Goal: Information Seeking & Learning: Learn about a topic

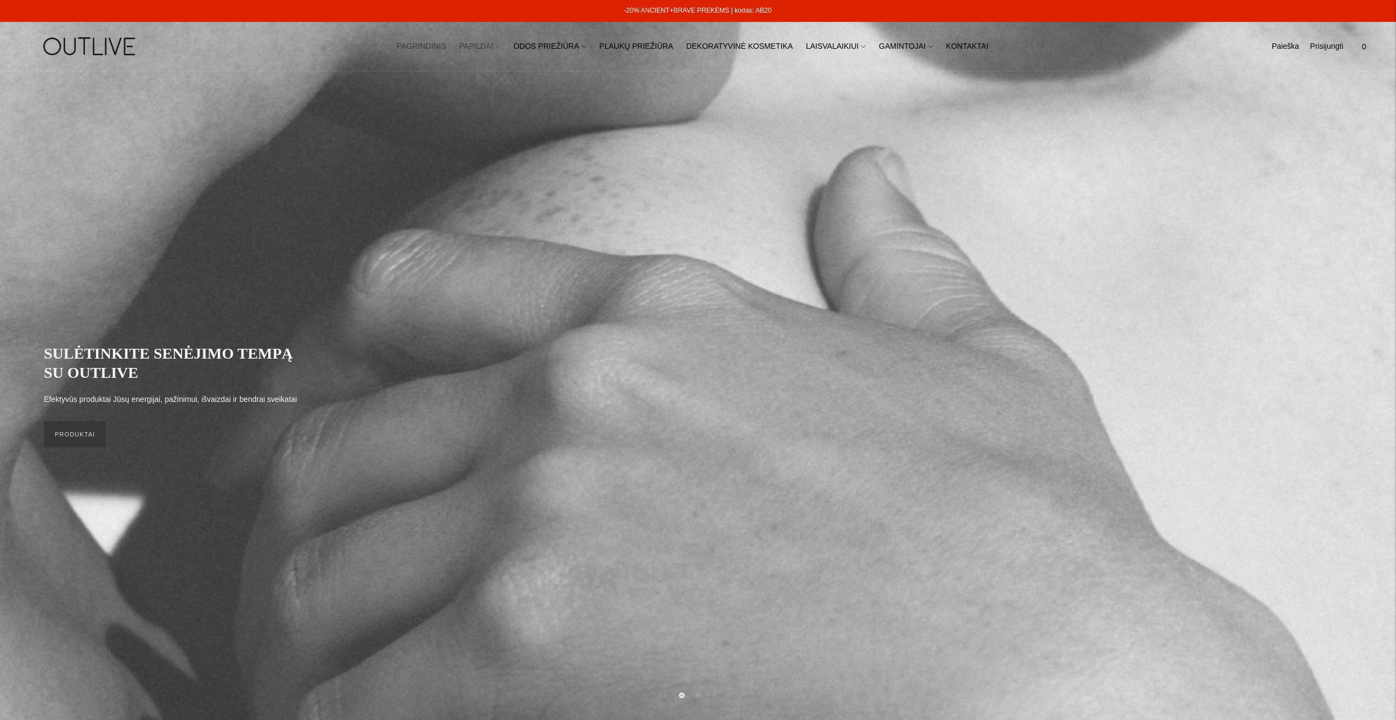
click at [500, 45] on link "PAPILDAI" at bounding box center [479, 47] width 41 height 24
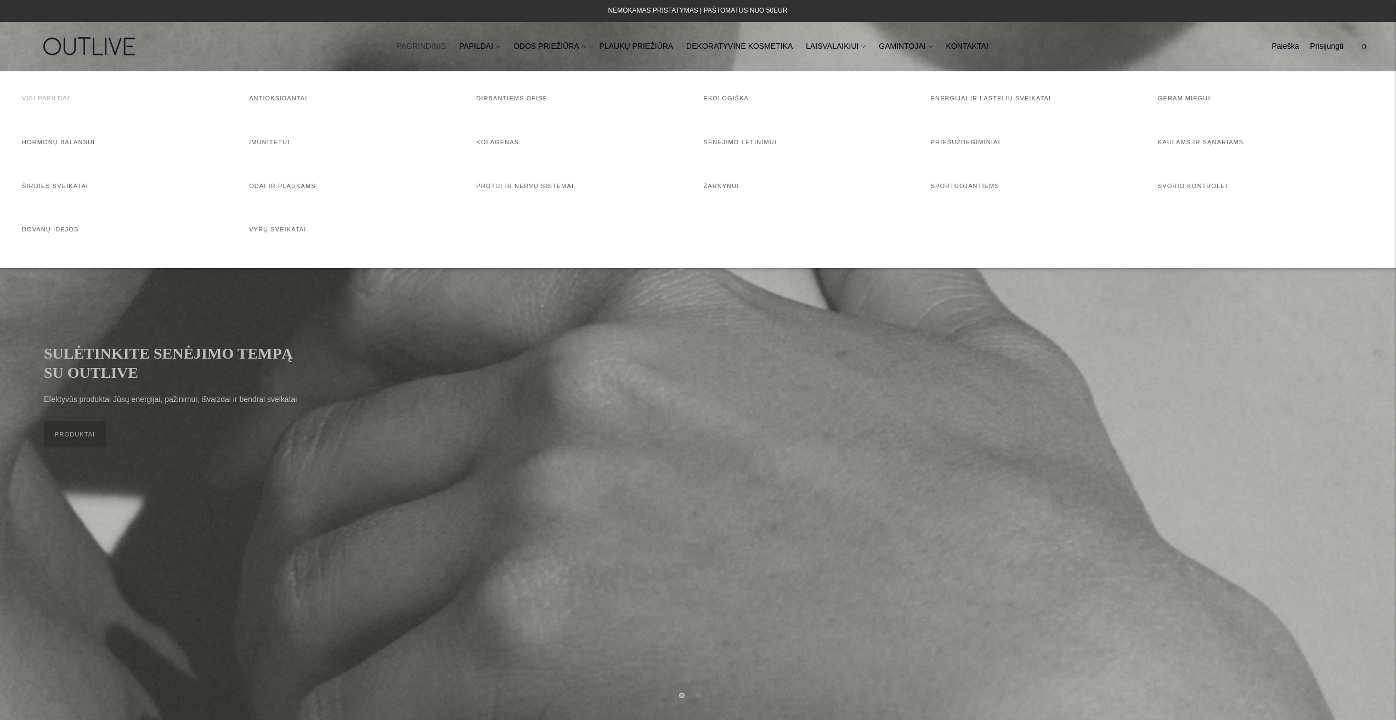
click at [49, 95] on link "Visi papildai" at bounding box center [46, 98] width 48 height 7
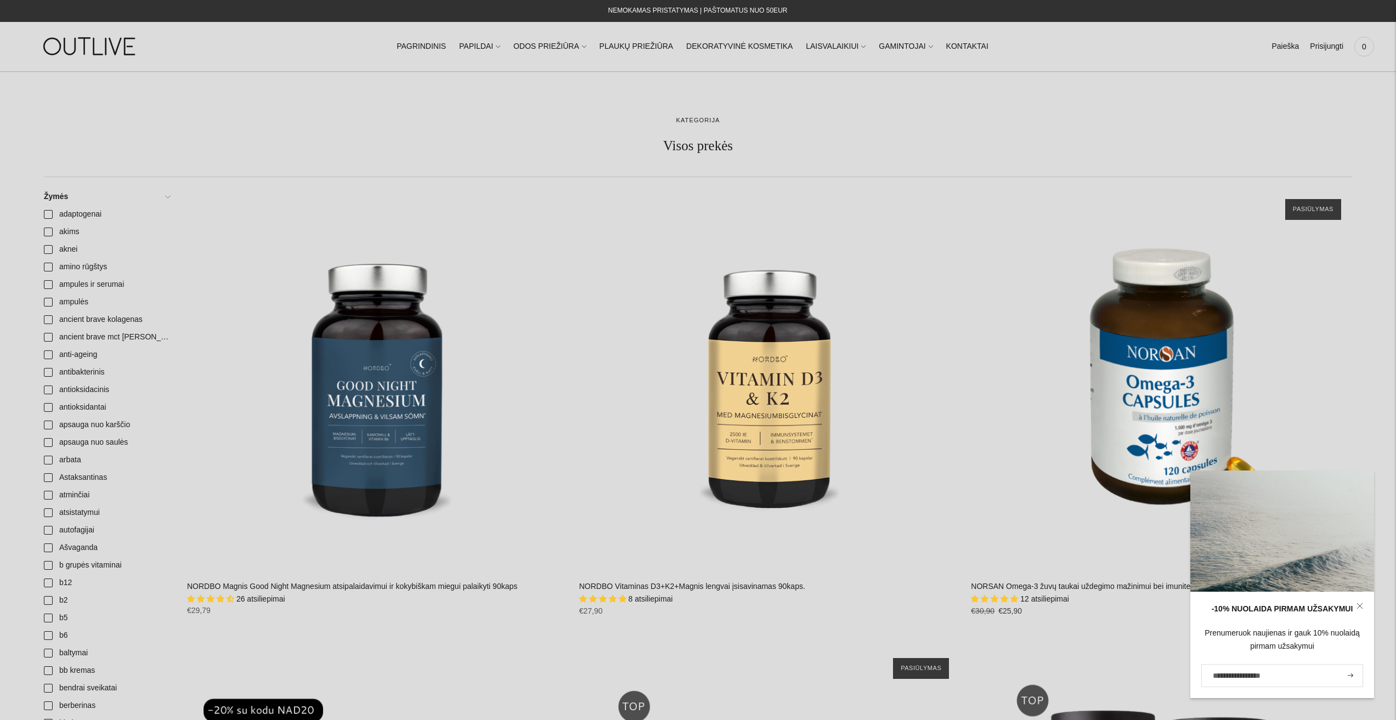
scroll to position [165, 0]
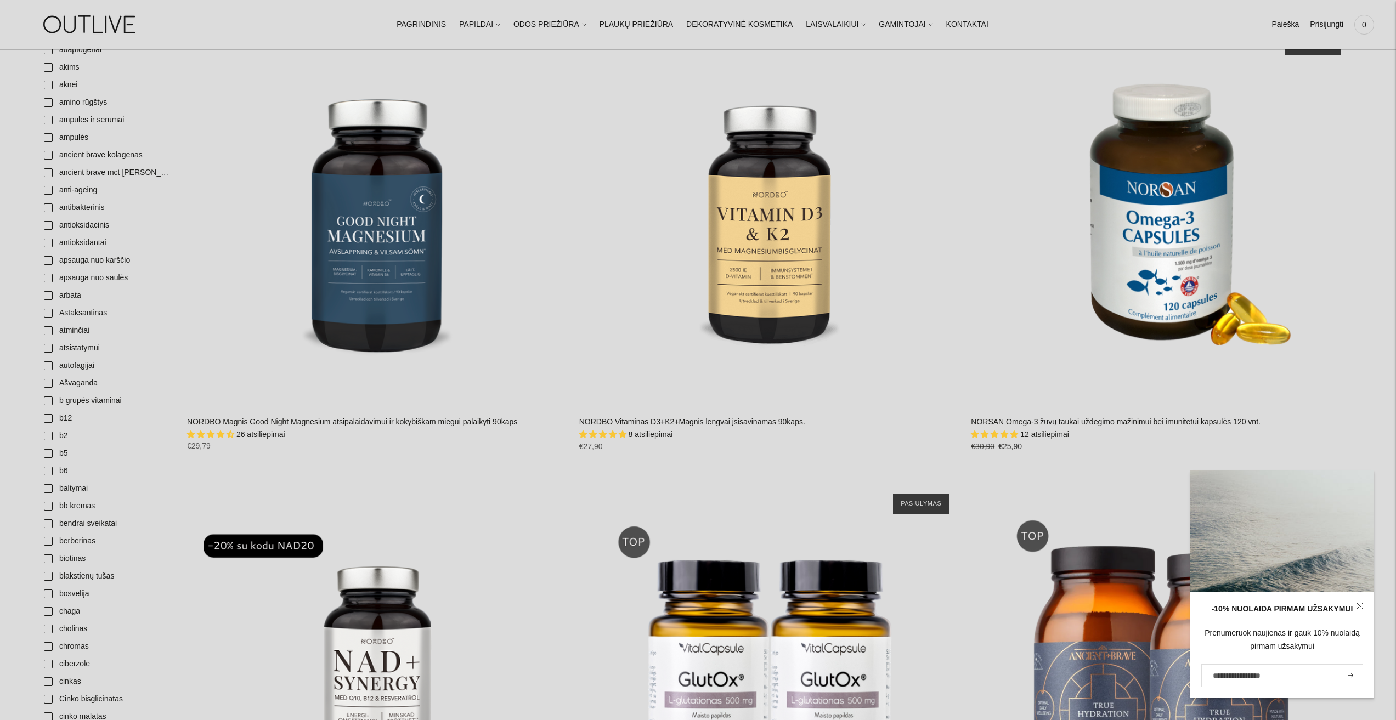
click at [1359, 605] on icon at bounding box center [1359, 606] width 7 height 7
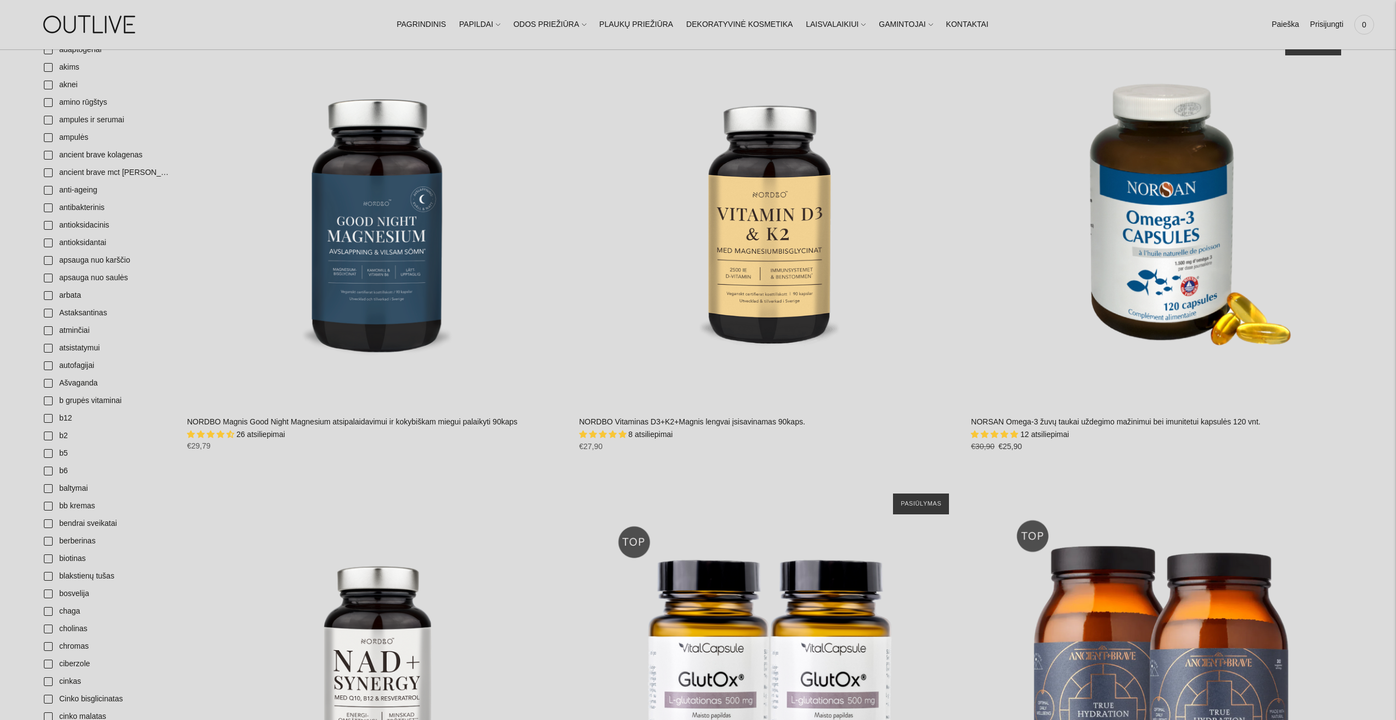
scroll to position [439, 0]
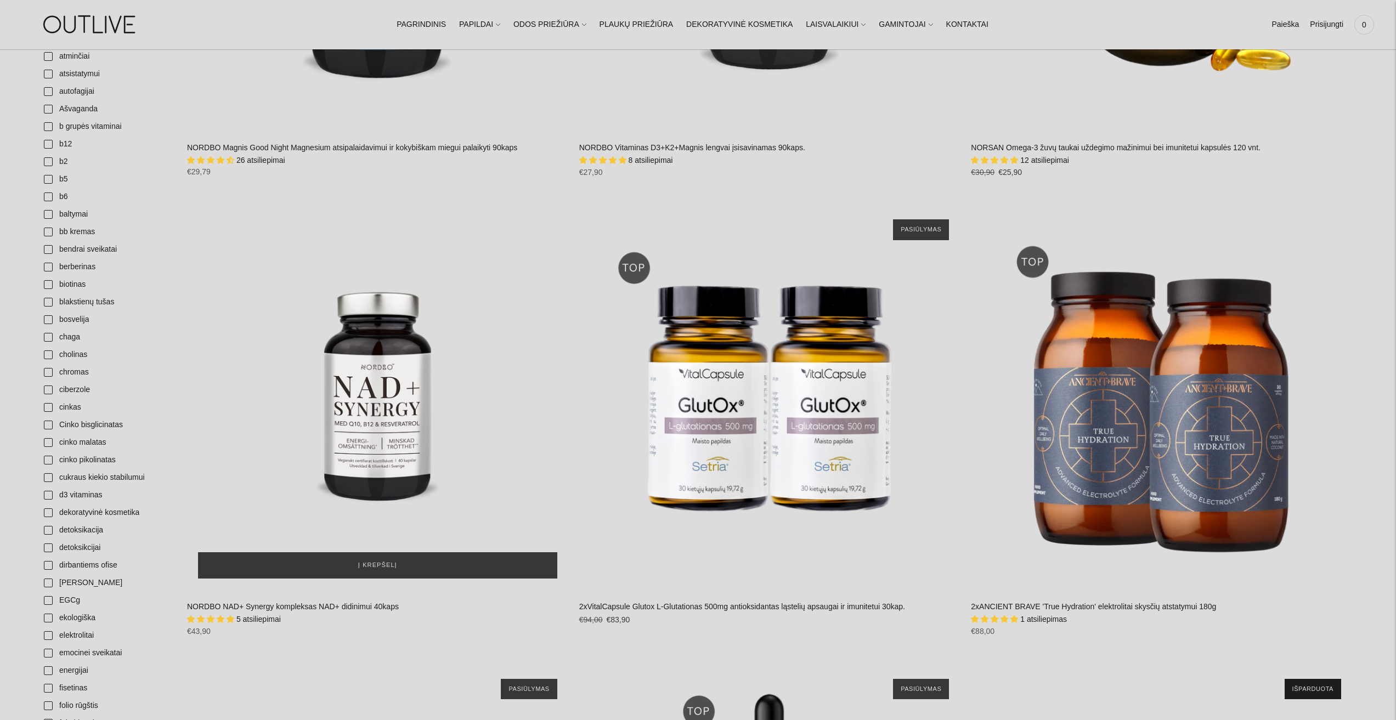
click at [316, 482] on div "NORDBO NAD+ Synergy kompleksas NAD+ didinimui 40kaps\a" at bounding box center [377, 398] width 381 height 381
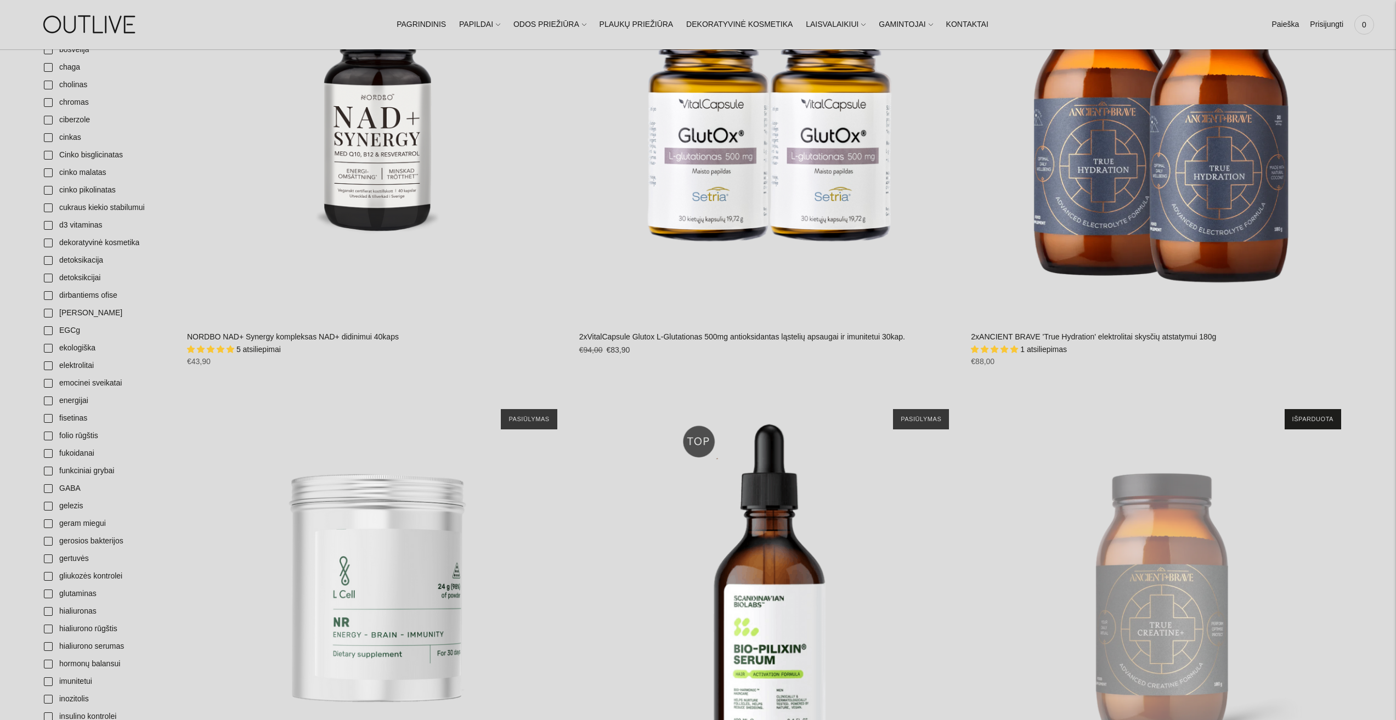
scroll to position [548, 0]
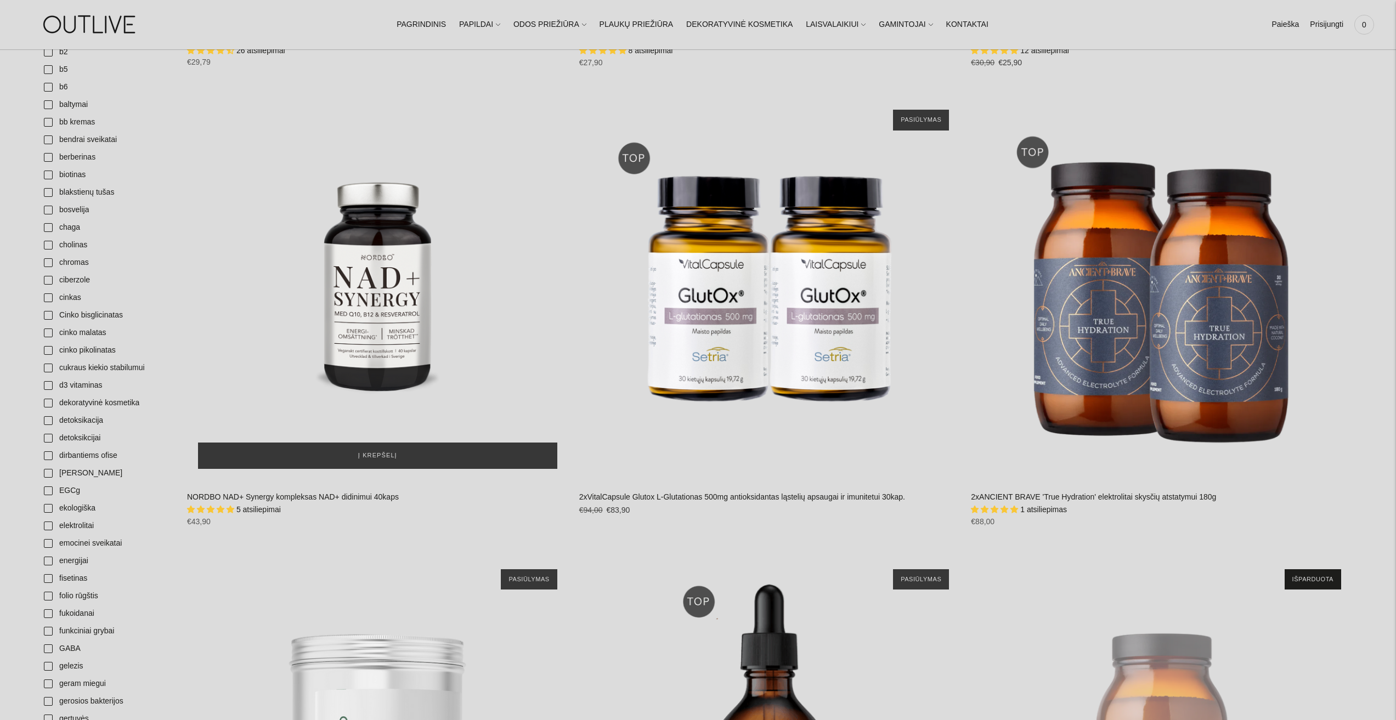
click at [382, 312] on div "NORDBO NAD+ Synergy kompleksas NAD+ didinimui 40kaps\a" at bounding box center [377, 289] width 381 height 381
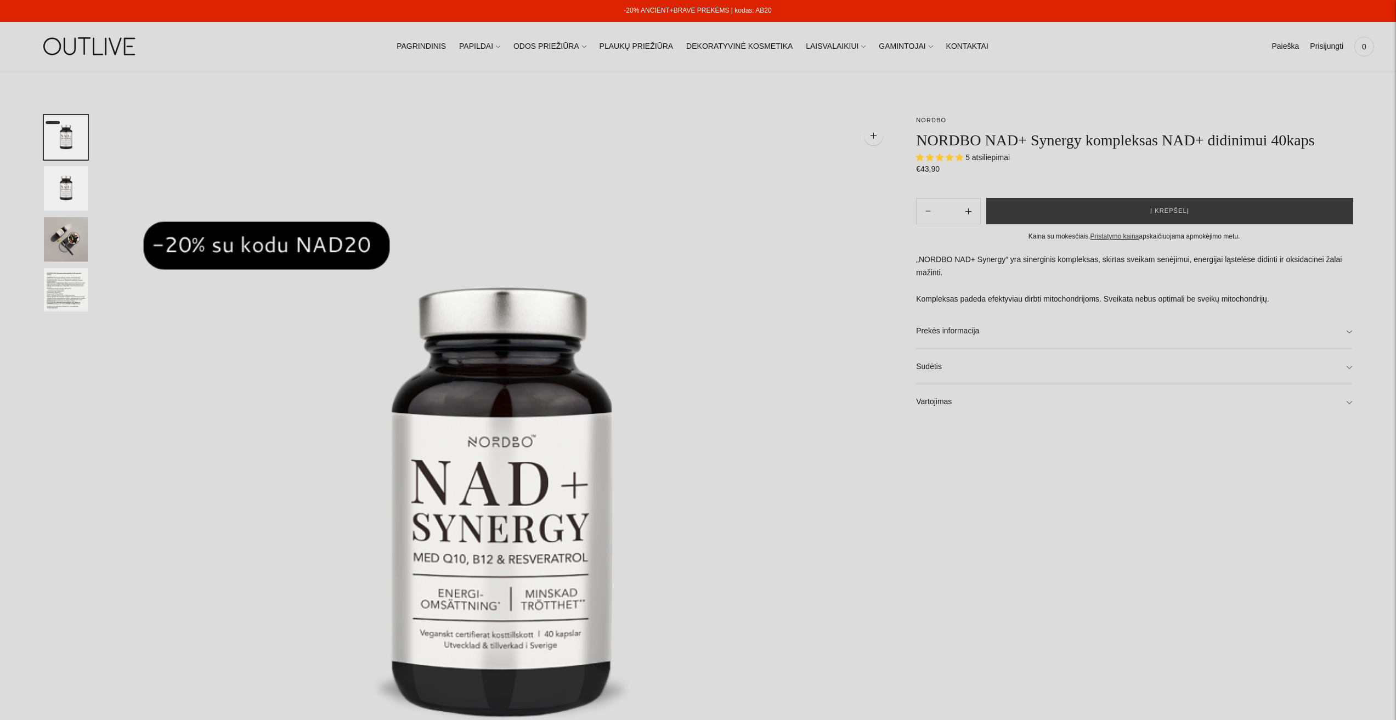
select select "**********"
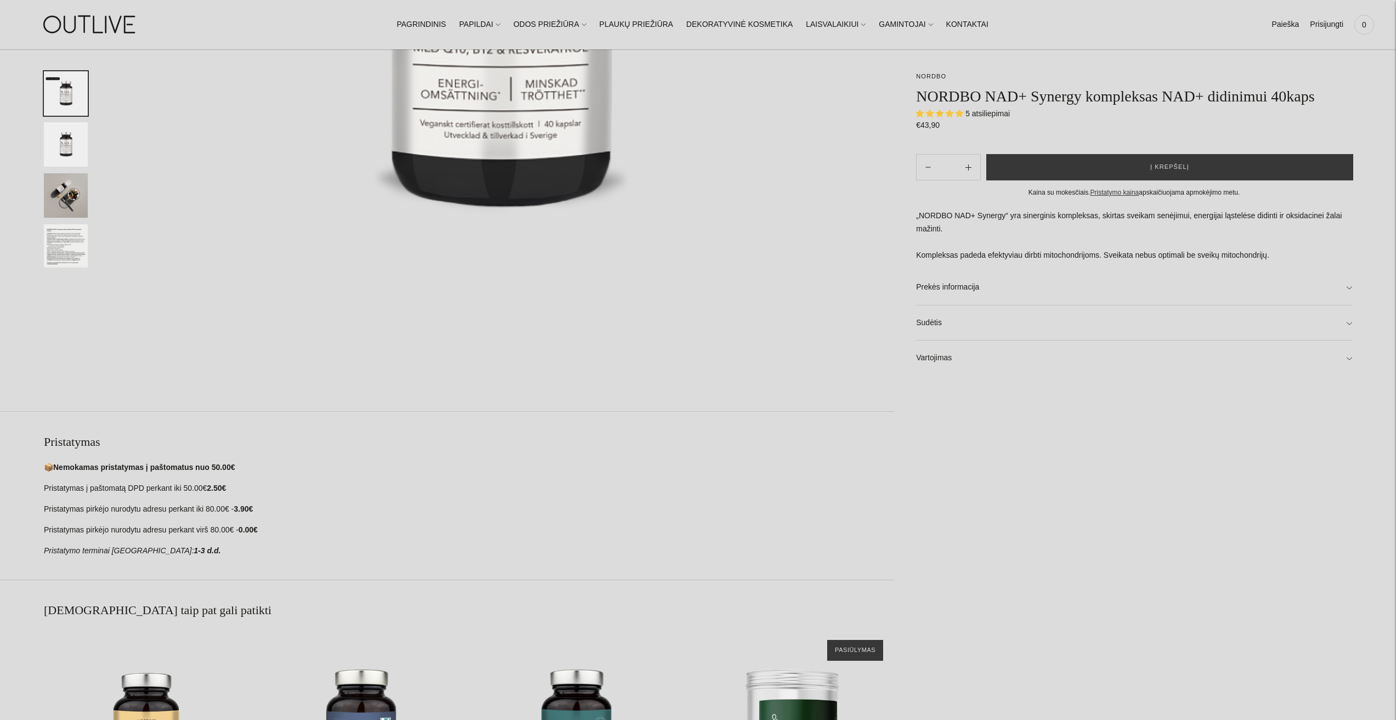
scroll to position [548, 0]
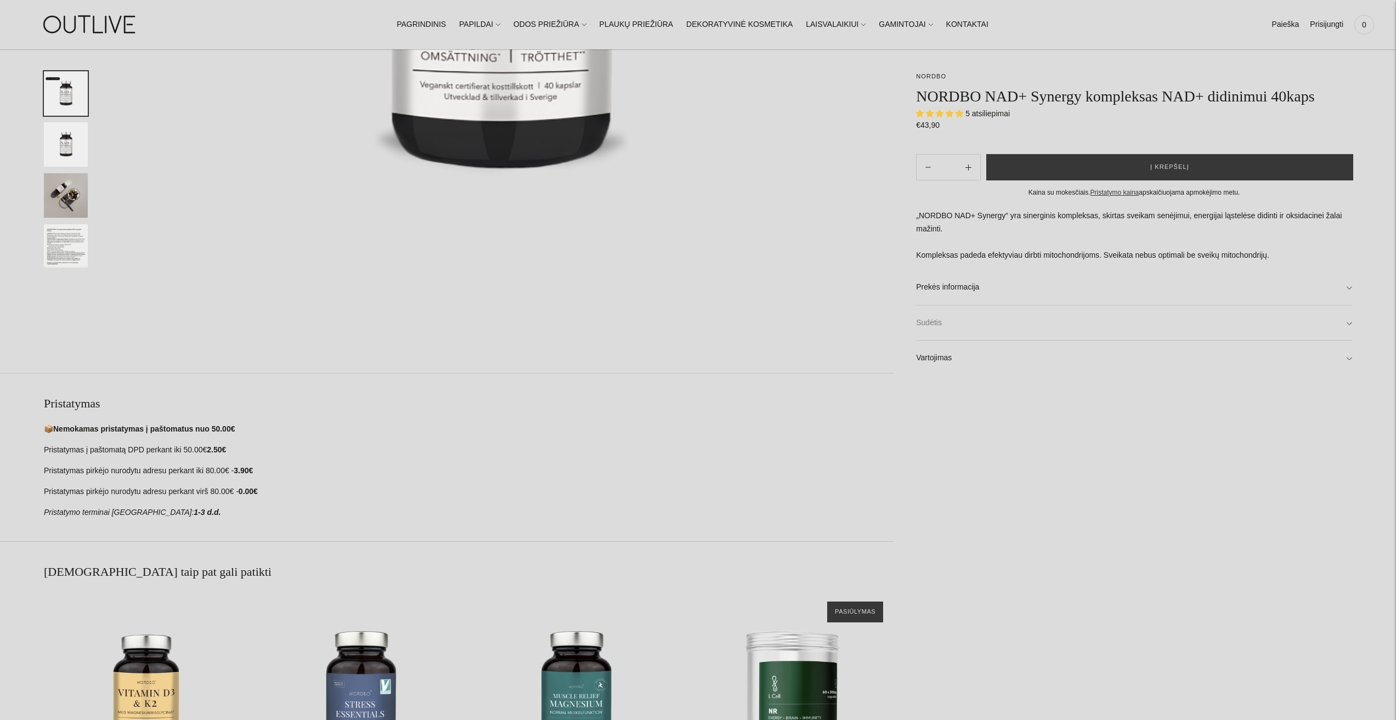
click at [945, 341] on link "Sudėtis" at bounding box center [1134, 323] width 436 height 35
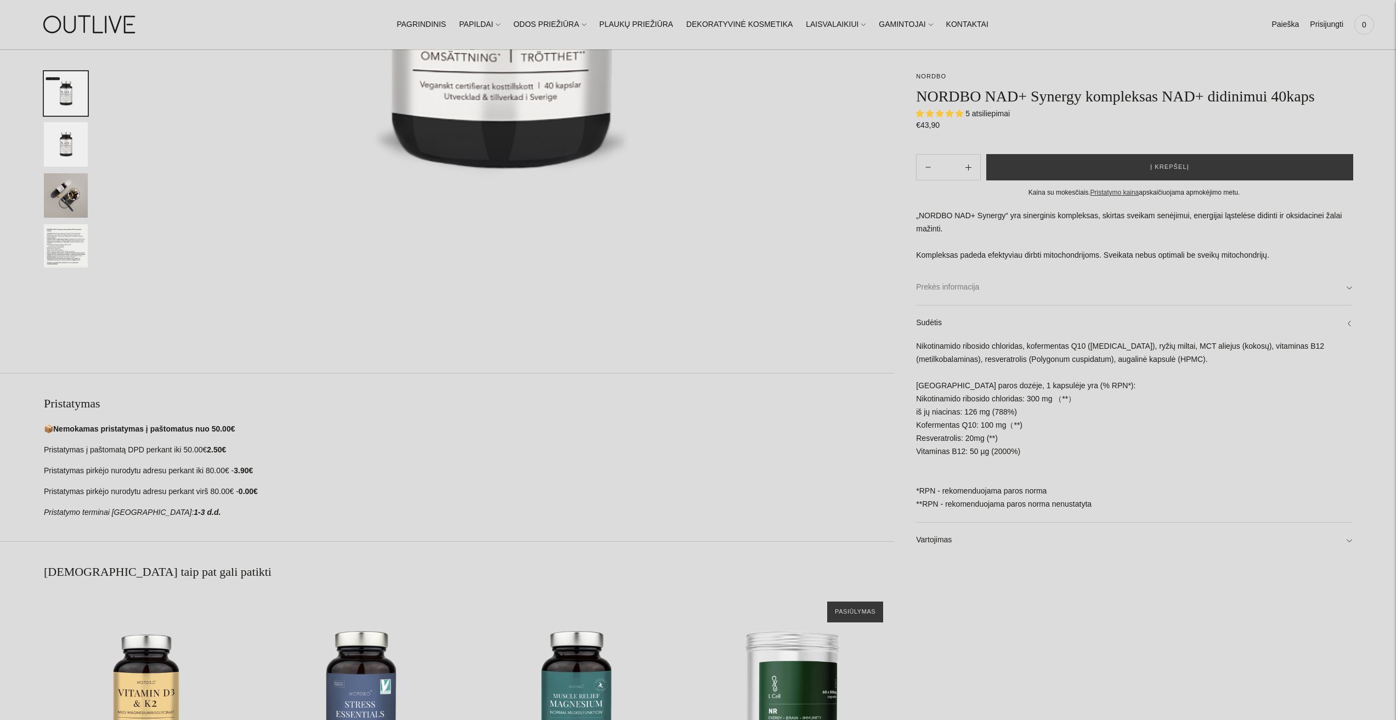
click at [1051, 305] on link "Prekės informacija" at bounding box center [1134, 287] width 436 height 35
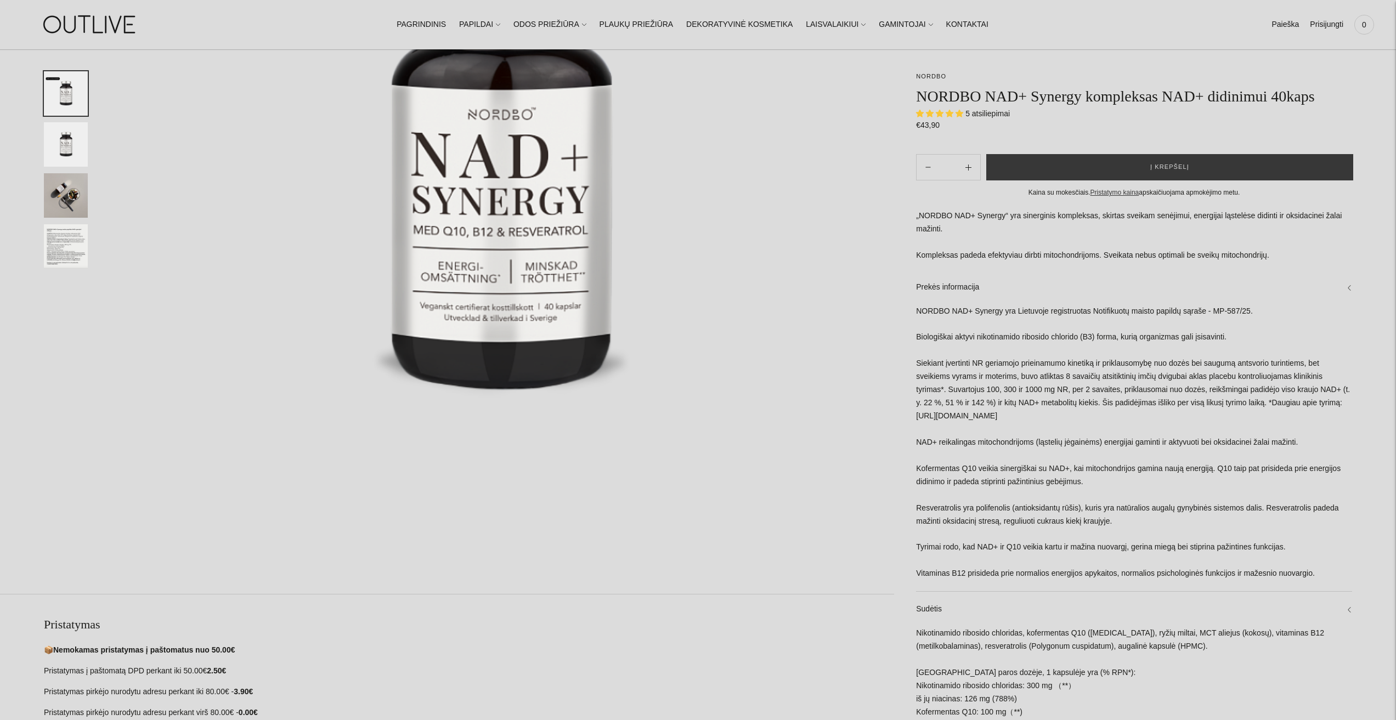
scroll to position [329, 0]
